Goal: Information Seeking & Learning: Learn about a topic

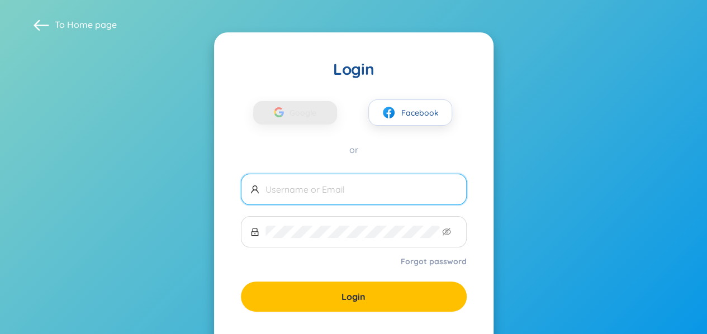
scroll to position [56, 0]
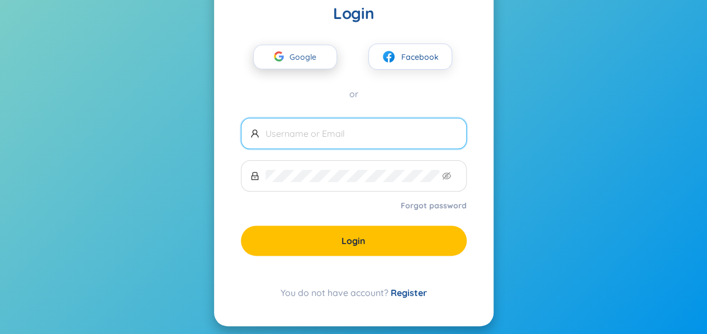
click at [311, 55] on span "Google" at bounding box center [305, 56] width 32 height 23
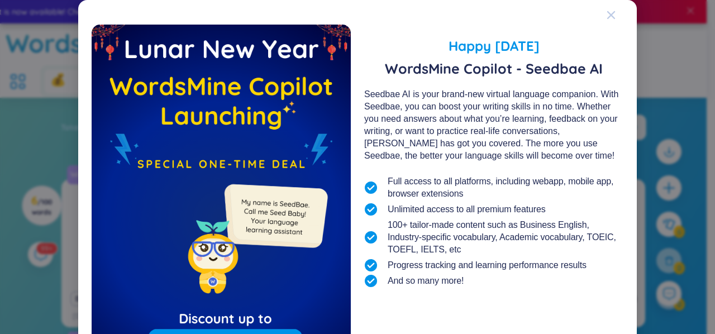
click at [614, 18] on span "Close" at bounding box center [622, 15] width 30 height 30
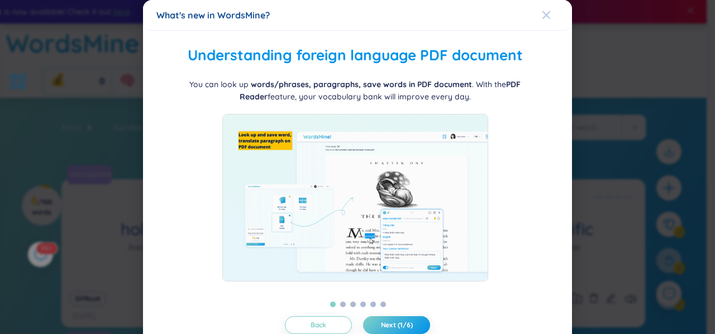
click at [543, 18] on icon "Close" at bounding box center [547, 15] width 8 height 8
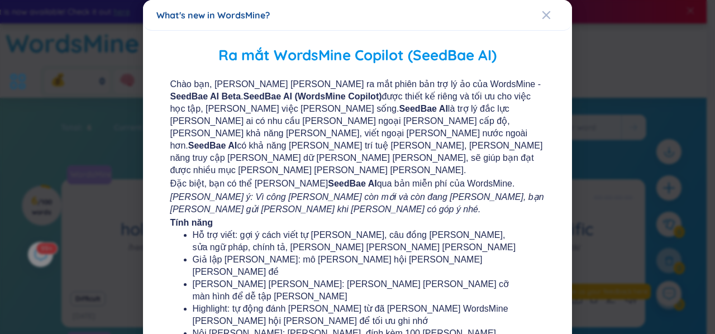
scroll to position [224, 0]
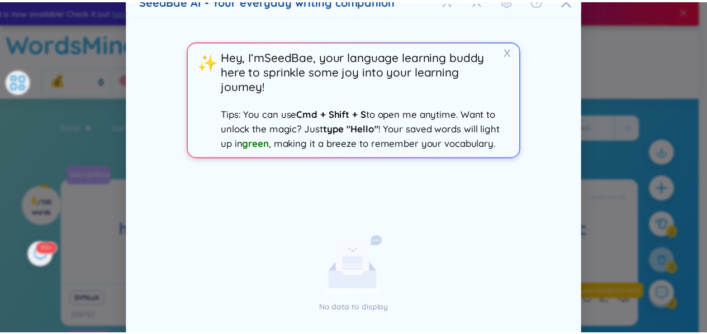
scroll to position [0, 0]
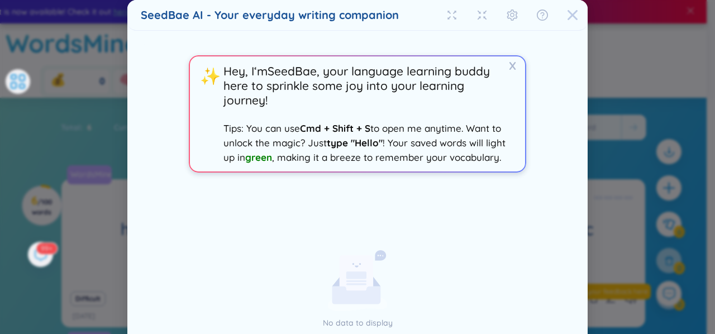
click at [567, 11] on icon "Close" at bounding box center [572, 14] width 11 height 11
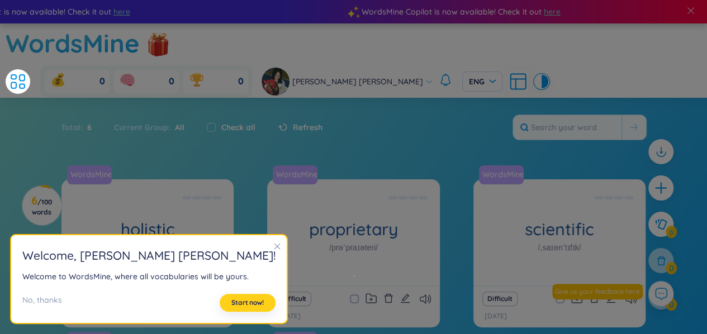
click at [231, 303] on span "Start now!" at bounding box center [247, 302] width 32 height 9
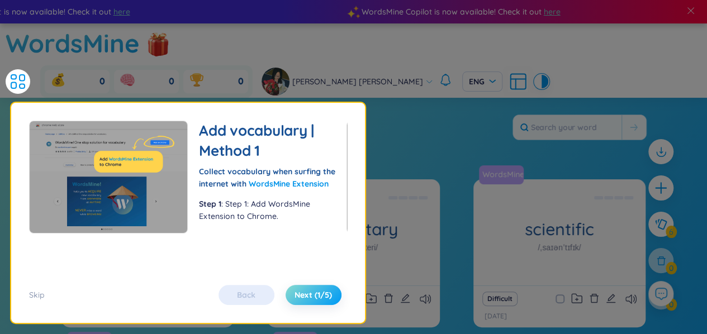
click at [298, 292] on span "Next (1/5)" at bounding box center [312, 294] width 37 height 11
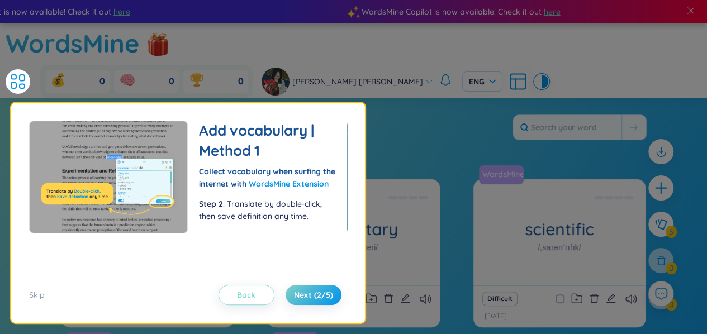
click at [237, 293] on span "Back" at bounding box center [246, 294] width 18 height 11
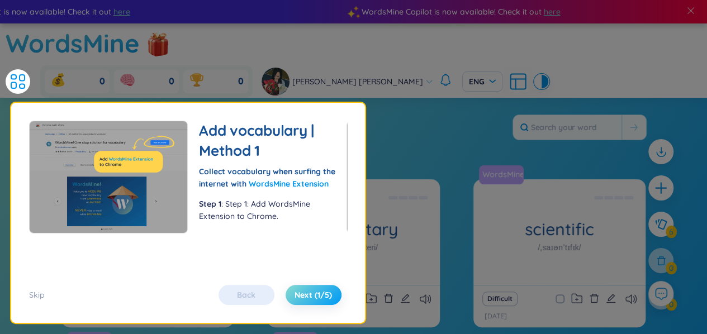
click at [311, 294] on span "Next (1/5)" at bounding box center [312, 294] width 37 height 11
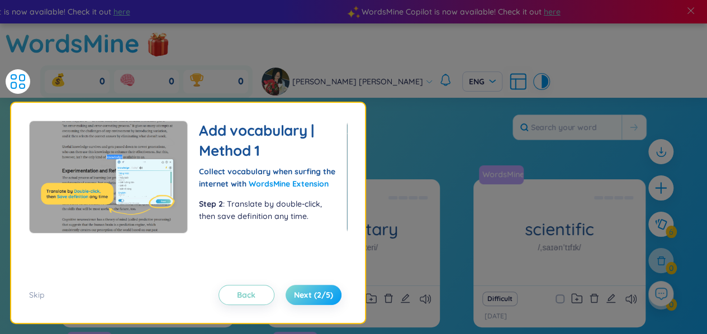
click at [311, 294] on span "Next (2/5)" at bounding box center [313, 294] width 39 height 11
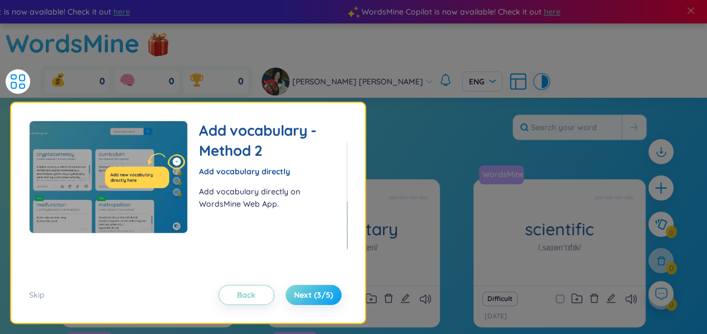
click at [311, 294] on span "Next (3/5)" at bounding box center [313, 294] width 39 height 11
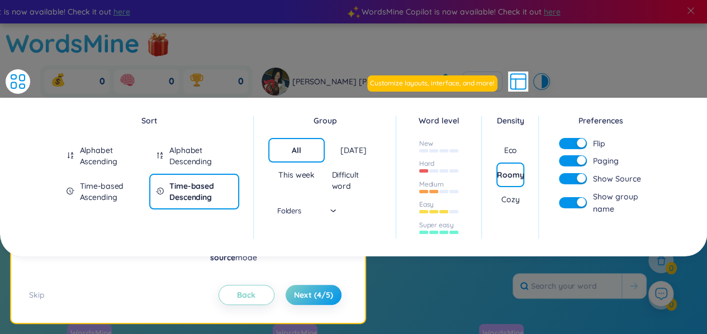
click at [514, 194] on div "Cozy" at bounding box center [510, 199] width 18 height 11
click at [512, 138] on div "Eco" at bounding box center [510, 150] width 28 height 25
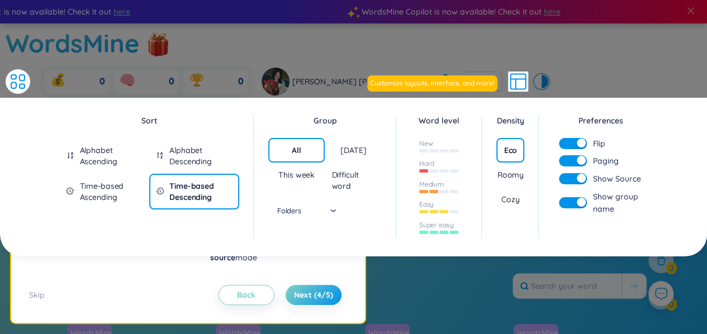
click at [512, 169] on div "Roomy" at bounding box center [510, 174] width 26 height 11
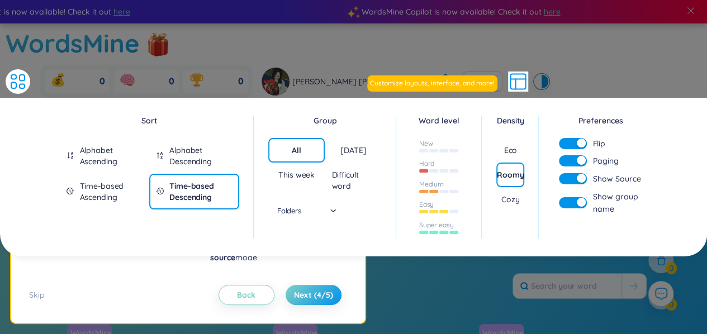
click at [511, 187] on div "Cozy" at bounding box center [510, 199] width 28 height 25
click at [324, 253] on li "Paging mode, Flip mode, and Show source mode" at bounding box center [272, 251] width 125 height 25
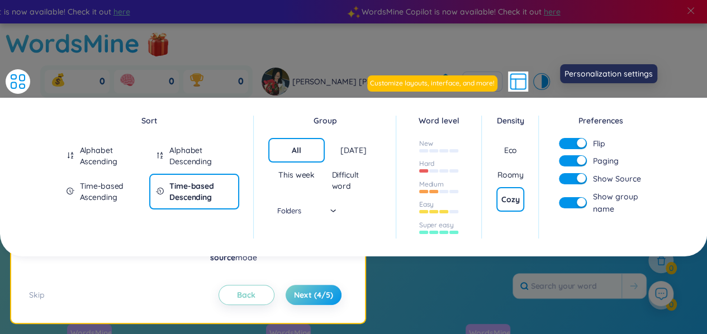
click at [526, 79] on icon at bounding box center [518, 79] width 15 height 0
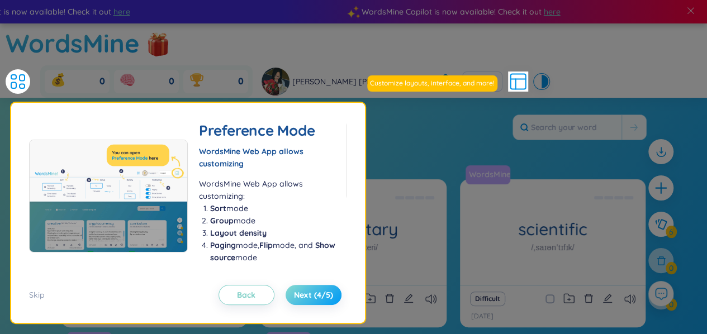
click at [319, 289] on span "Next (4/5)" at bounding box center [313, 294] width 39 height 11
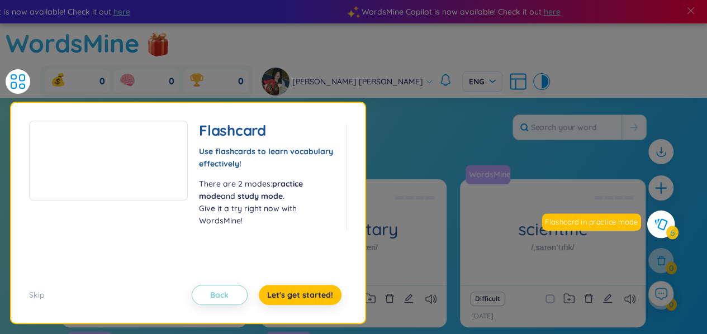
click at [667, 222] on icon at bounding box center [660, 224] width 13 height 12
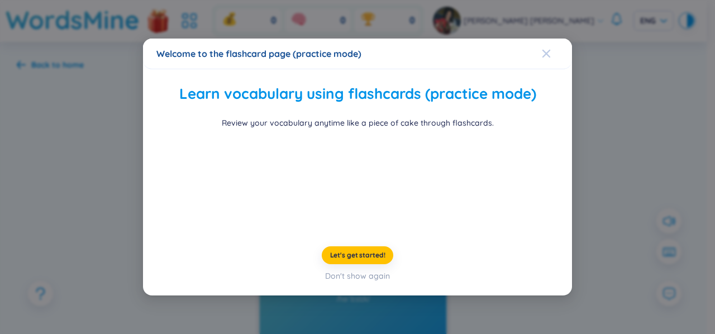
click at [542, 39] on div "Close" at bounding box center [546, 54] width 9 height 30
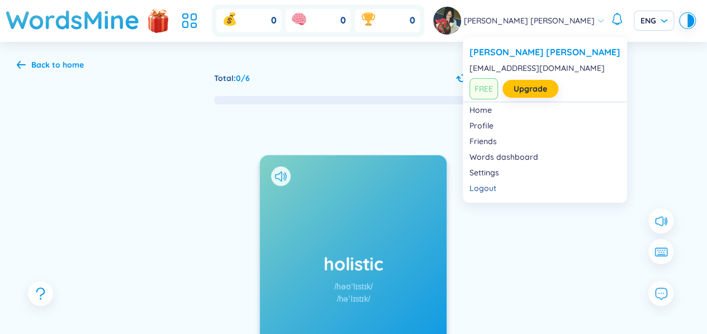
scroll to position [112, 0]
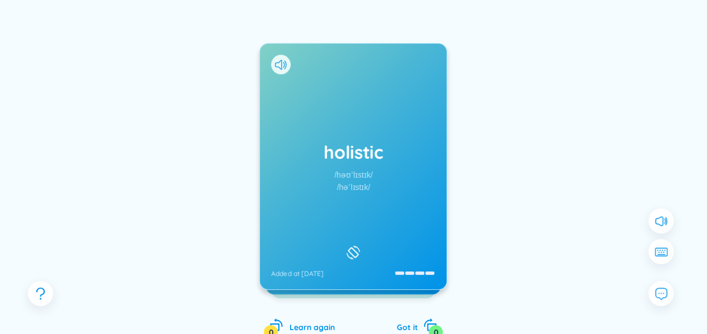
click at [383, 167] on div "holistic /həʊˈlɪstɪk/ /həˈlɪstɪk/ Added at 9/10/2025" at bounding box center [353, 167] width 187 height 246
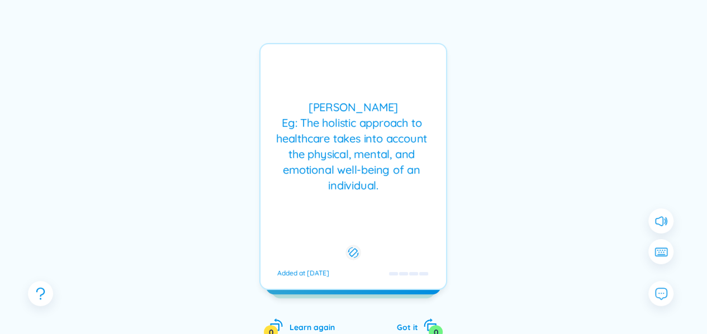
scroll to position [0, 0]
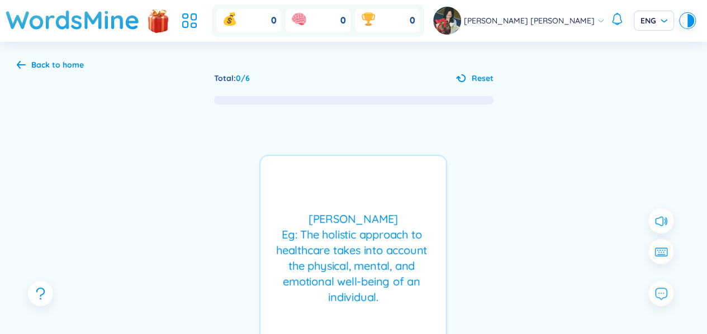
click at [76, 61] on div "Back to home" at bounding box center [57, 65] width 53 height 12
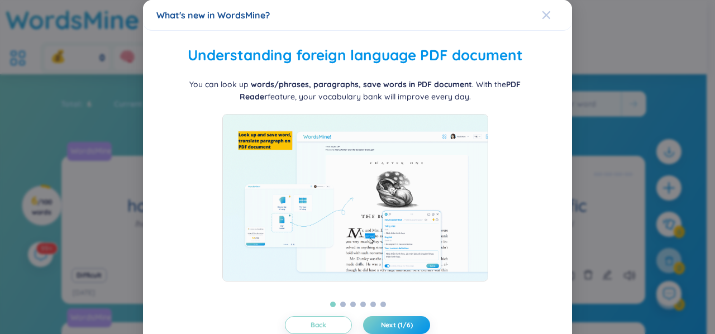
click at [544, 25] on div "Close" at bounding box center [546, 15] width 9 height 30
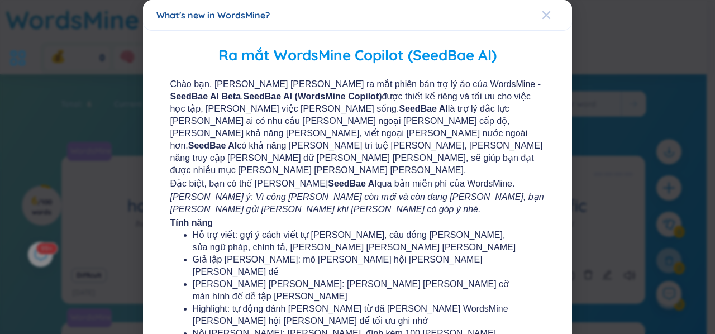
click at [543, 17] on icon "Close" at bounding box center [546, 15] width 9 height 9
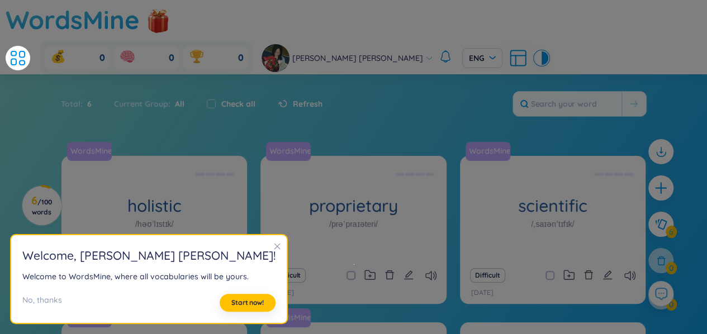
click at [273, 243] on icon "close" at bounding box center [277, 247] width 8 height 8
